Goal: Transaction & Acquisition: Purchase product/service

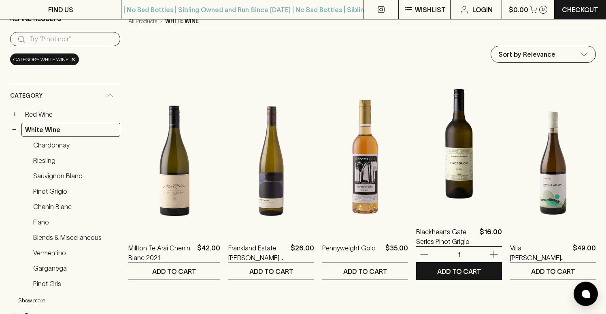
scroll to position [75, 0]
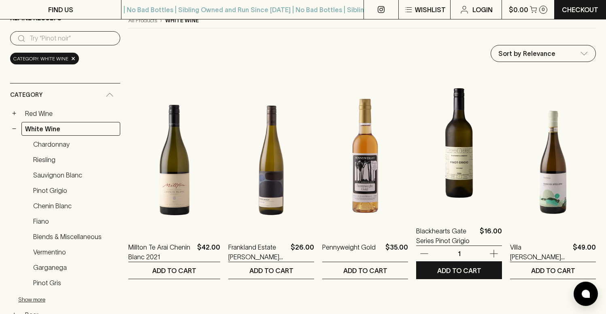
click at [439, 162] on img at bounding box center [459, 143] width 86 height 142
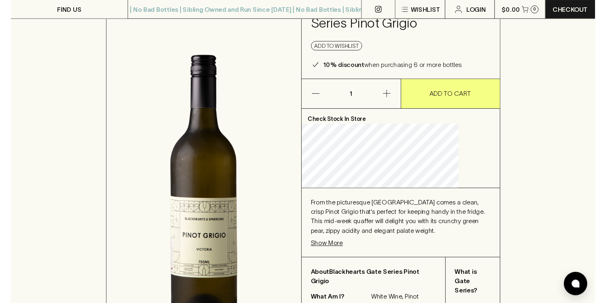
scroll to position [71, 0]
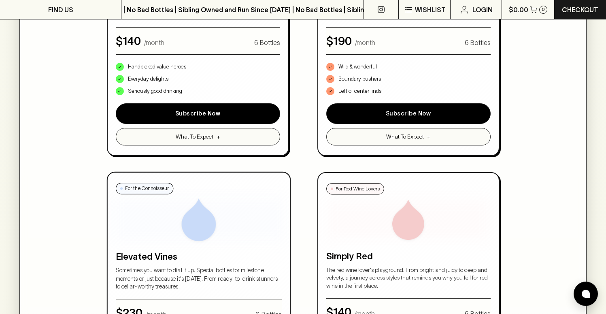
scroll to position [583, 0]
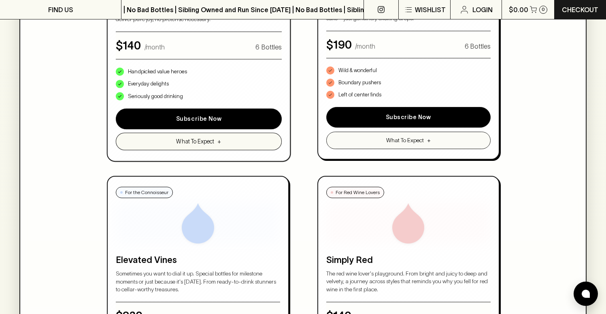
click at [223, 141] on button "What To Expect +" at bounding box center [198, 140] width 166 height 17
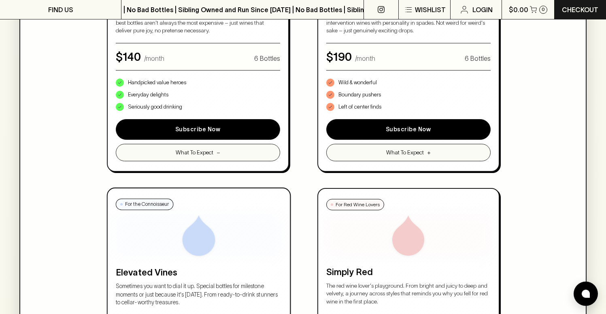
scroll to position [590, 0]
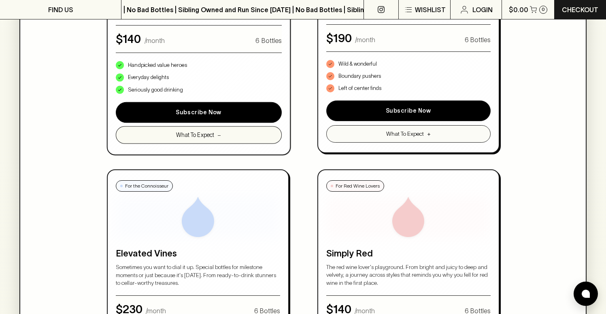
click at [213, 131] on span "What To Expect" at bounding box center [195, 134] width 38 height 9
click at [214, 135] on span "What To Expect" at bounding box center [195, 134] width 38 height 9
click at [214, 138] on span "What To Expect" at bounding box center [195, 134] width 38 height 9
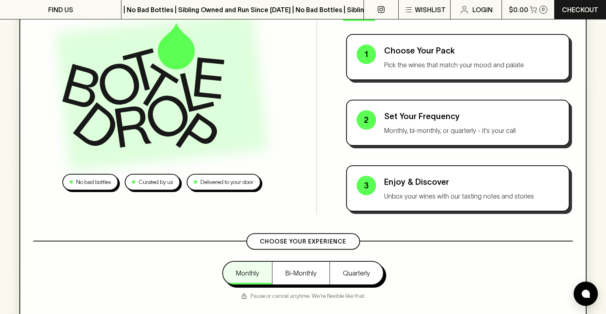
scroll to position [0, 0]
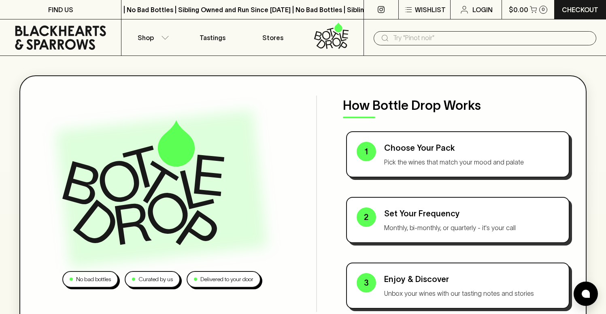
click at [60, 31] on icon at bounding box center [60, 38] width 91 height 24
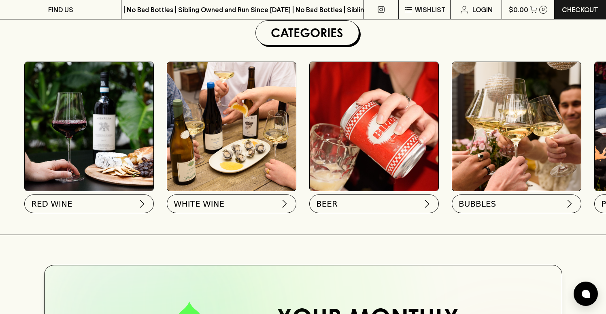
scroll to position [259, 0]
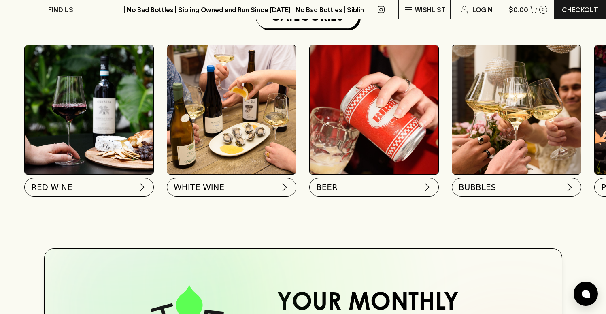
click at [210, 128] on img at bounding box center [231, 109] width 129 height 129
click at [226, 129] on img at bounding box center [231, 109] width 129 height 129
click at [68, 119] on img at bounding box center [89, 109] width 129 height 129
click at [69, 120] on img at bounding box center [89, 109] width 129 height 129
click at [476, 116] on img at bounding box center [516, 109] width 129 height 129
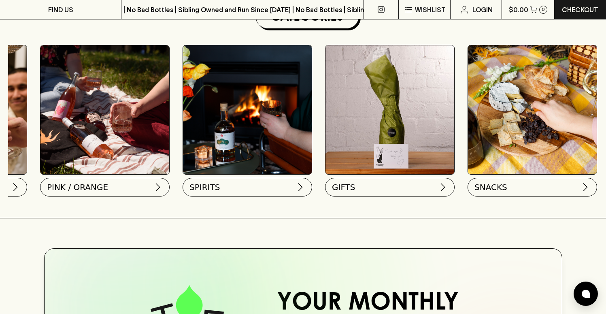
scroll to position [0, 562]
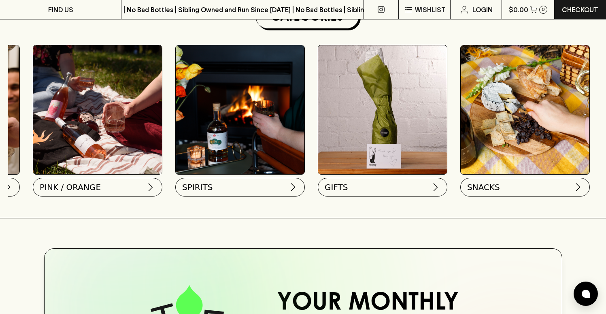
click at [368, 153] on img at bounding box center [382, 109] width 129 height 129
click at [363, 187] on button "GIFTS" at bounding box center [382, 185] width 130 height 19
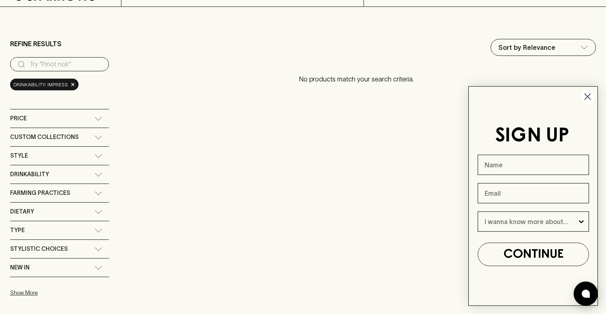
scroll to position [52, 0]
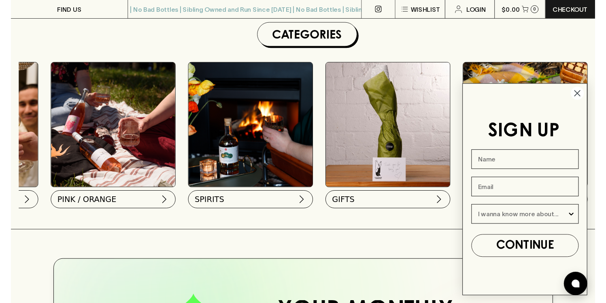
scroll to position [0, 562]
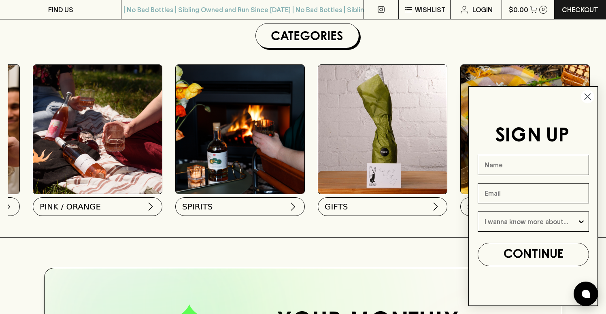
click at [592, 97] on circle "Close dialog" at bounding box center [587, 96] width 13 height 13
